Goal: Task Accomplishment & Management: Manage account settings

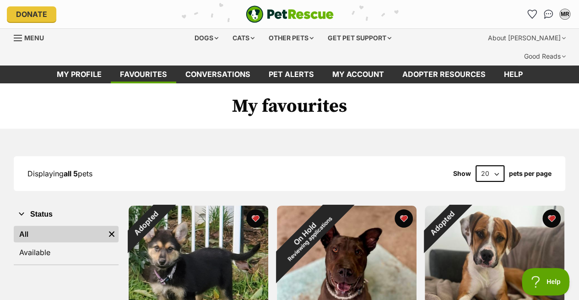
click at [111, 229] on img "Remove filter" at bounding box center [112, 234] width 10 height 10
click at [85, 83] on h1 "My favourites" at bounding box center [289, 106] width 579 height 46
click at [87, 65] on link "My profile" at bounding box center [79, 74] width 63 height 18
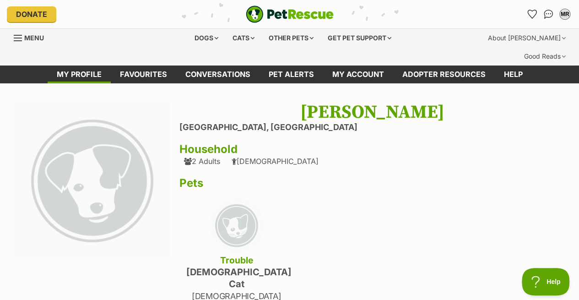
click at [543, 16] on img "Conversations" at bounding box center [548, 14] width 10 height 9
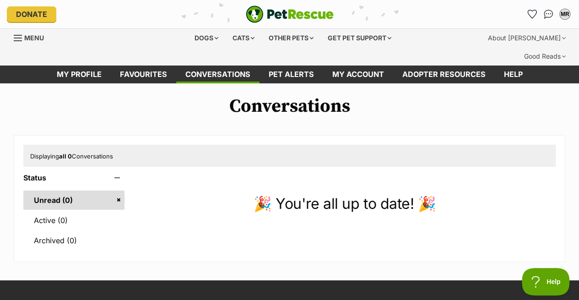
click at [535, 15] on icon "Favourites" at bounding box center [532, 14] width 10 height 9
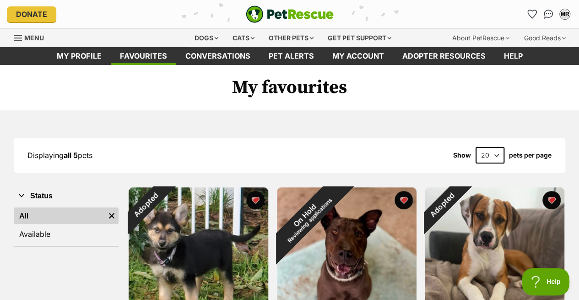
click at [89, 54] on link "My profile" at bounding box center [79, 56] width 63 height 18
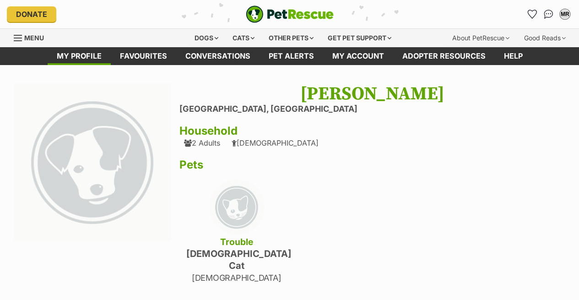
click at [250, 109] on li "[GEOGRAPHIC_DATA], [GEOGRAPHIC_DATA]" at bounding box center [372, 109] width 386 height 10
click at [37, 40] on span "Menu" at bounding box center [34, 38] width 20 height 8
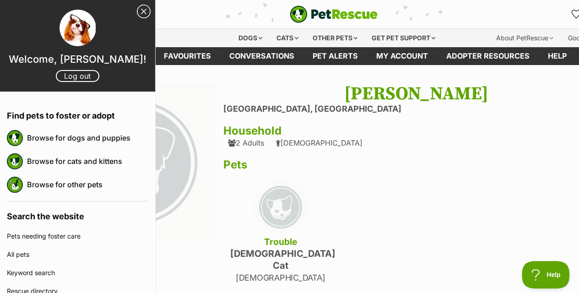
scroll to position [0, 156]
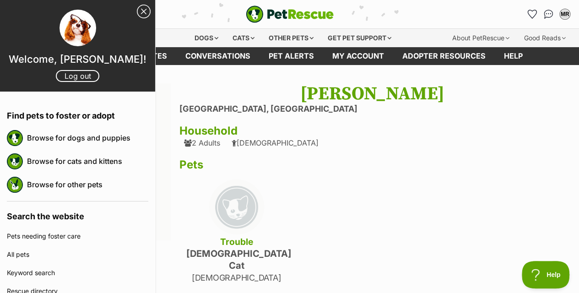
click at [137, 14] on link "Close Sidebar" at bounding box center [144, 12] width 14 height 14
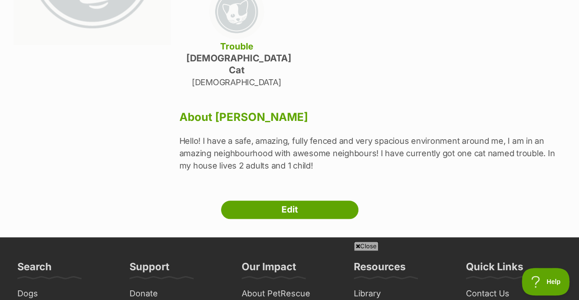
scroll to position [210, 0]
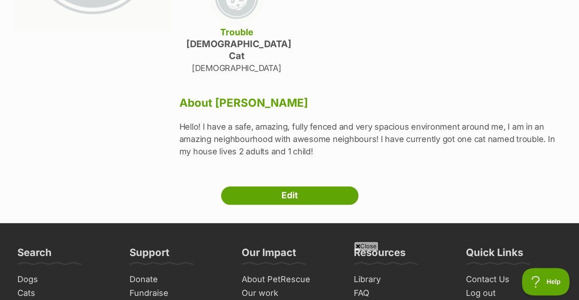
click at [372, 252] on div "Close" at bounding box center [290, 274] width 444 height 50
click at [355, 243] on icon at bounding box center [357, 246] width 5 height 6
click at [317, 186] on link "Edit" at bounding box center [289, 195] width 137 height 18
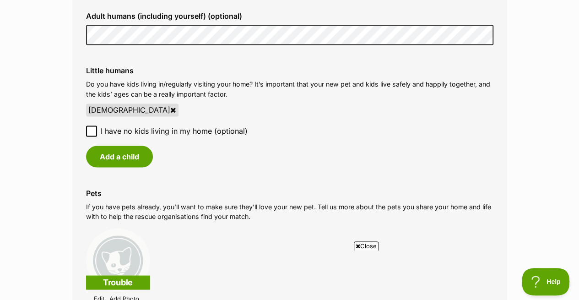
scroll to position [728, 0]
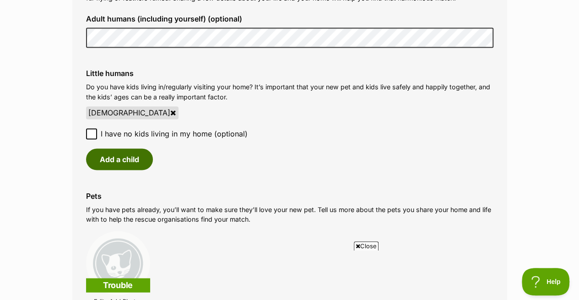
click at [135, 164] on button "Add a child" at bounding box center [119, 158] width 67 height 21
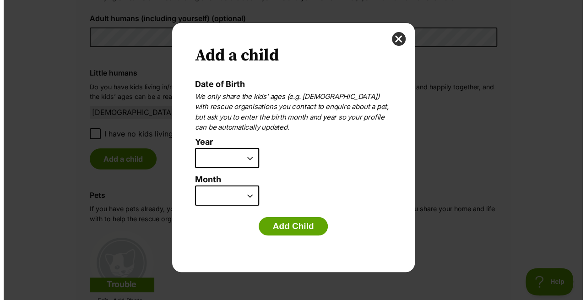
scroll to position [0, 0]
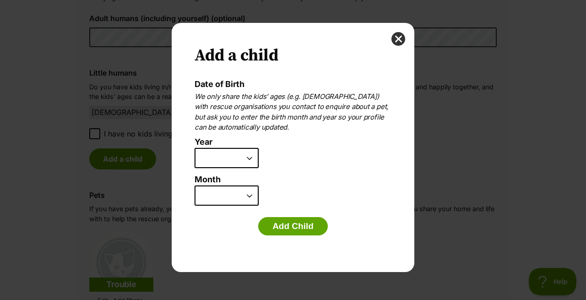
click at [236, 148] on select "2025 2024 2023 2022 2021 2020 2019 2018 2017 2016 2015 2014 2013 2012 2011 2010…" at bounding box center [226, 158] width 64 height 20
click at [233, 194] on select "January February March April May June July August September October November De…" at bounding box center [226, 195] width 64 height 20
select select "5"
click at [194, 185] on select "January February March April May June July August September October November De…" at bounding box center [226, 195] width 64 height 20
click at [231, 158] on select "2025 2024 2023 2022 2021 2020 2019 2018 2017 2016 2015 2014 2013 2012 2011 2010…" at bounding box center [226, 158] width 64 height 20
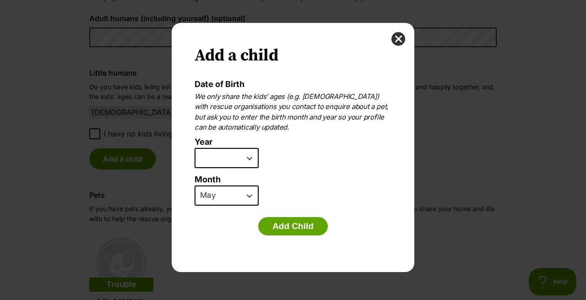
select select "2011"
click at [194, 148] on select "2025 2024 2023 2022 2021 2020 2019 2018 2017 2016 2015 2014 2013 2012 2011 2010…" at bounding box center [226, 158] width 64 height 20
click at [305, 230] on button "Add Child" at bounding box center [293, 226] width 70 height 18
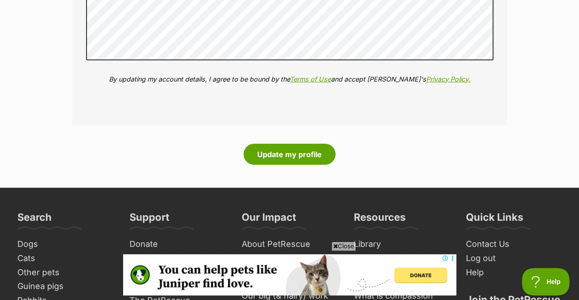
scroll to position [1214, 0]
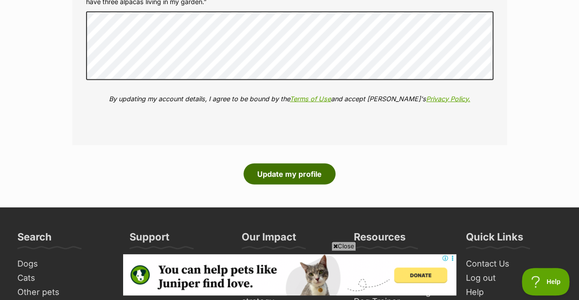
click at [297, 180] on button "Update my profile" at bounding box center [289, 173] width 92 height 21
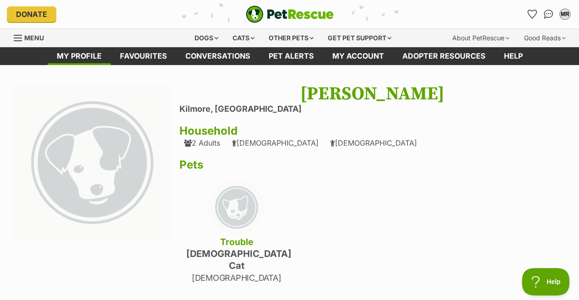
click at [200, 37] on div "Dogs" at bounding box center [206, 38] width 37 height 18
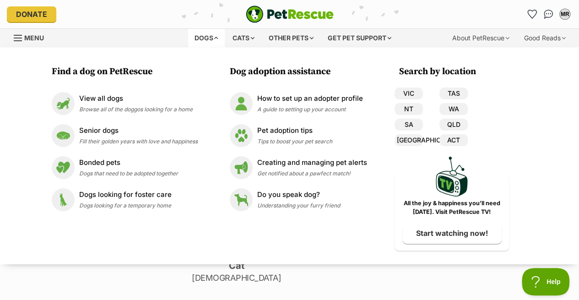
click at [161, 94] on p "View all dogs" at bounding box center [135, 98] width 113 height 11
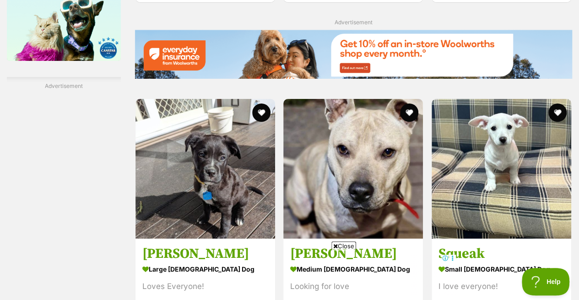
scroll to position [1605, 0]
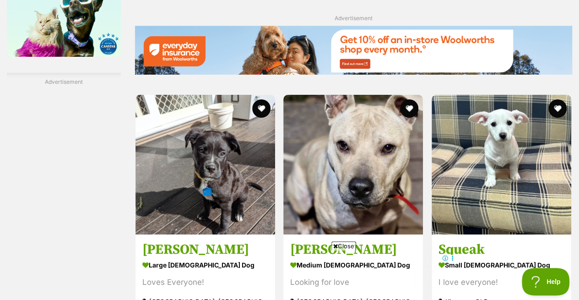
click at [349, 241] on h3 "[PERSON_NAME]" at bounding box center [353, 249] width 126 height 17
click at [344, 250] on span "Close" at bounding box center [343, 245] width 25 height 9
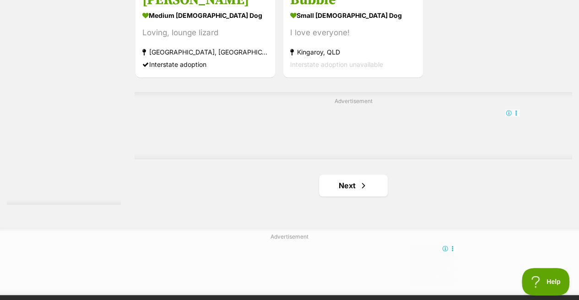
scroll to position [2096, 0]
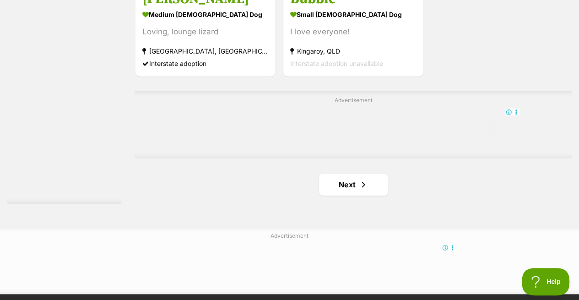
click at [369, 177] on link "Next" at bounding box center [353, 184] width 69 height 22
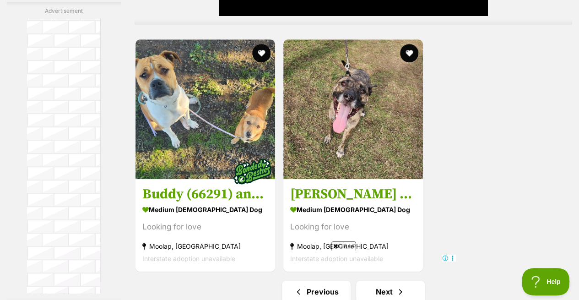
scroll to position [2098, 0]
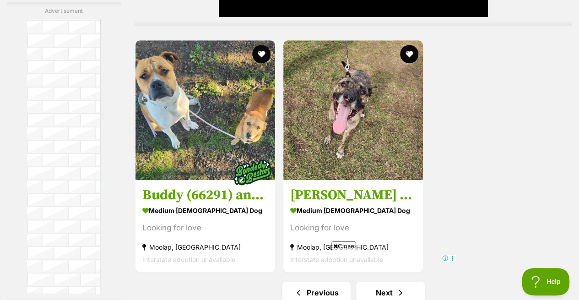
click at [210, 106] on img at bounding box center [205, 110] width 140 height 140
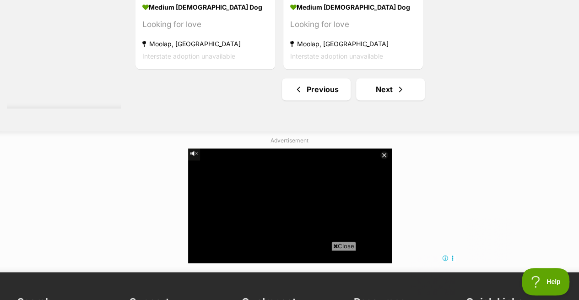
scroll to position [2302, 0]
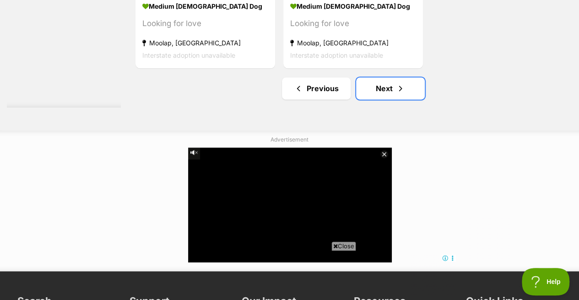
click at [398, 83] on span "Next page" at bounding box center [400, 88] width 9 height 11
